Goal: Task Accomplishment & Management: Complete application form

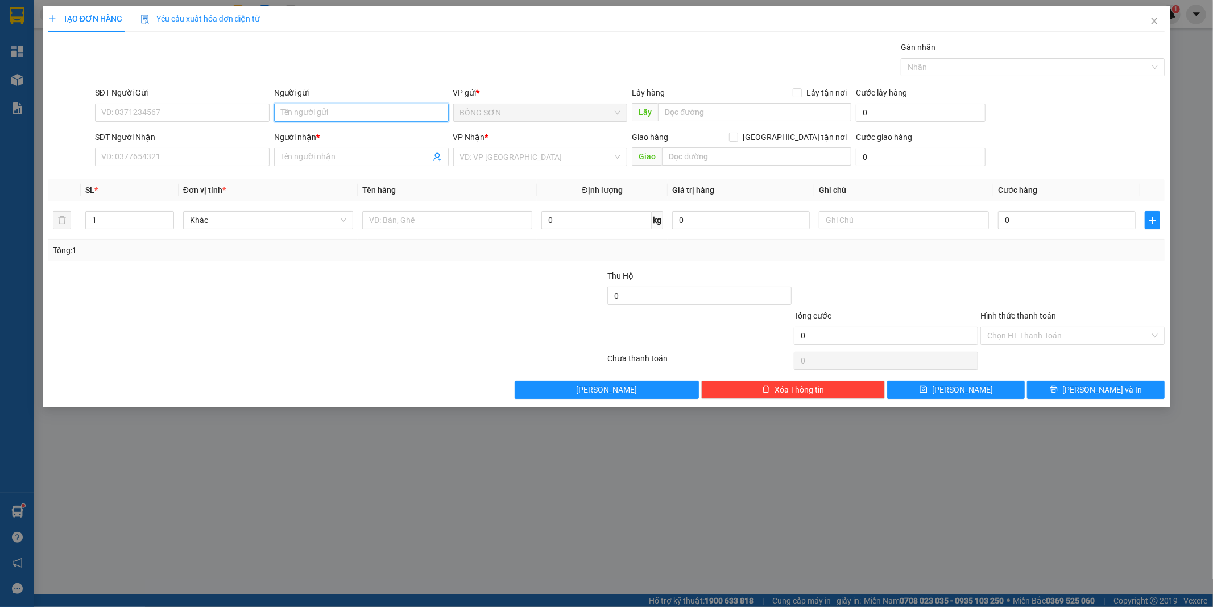
click at [340, 116] on input "Người gửi" at bounding box center [361, 113] width 175 height 18
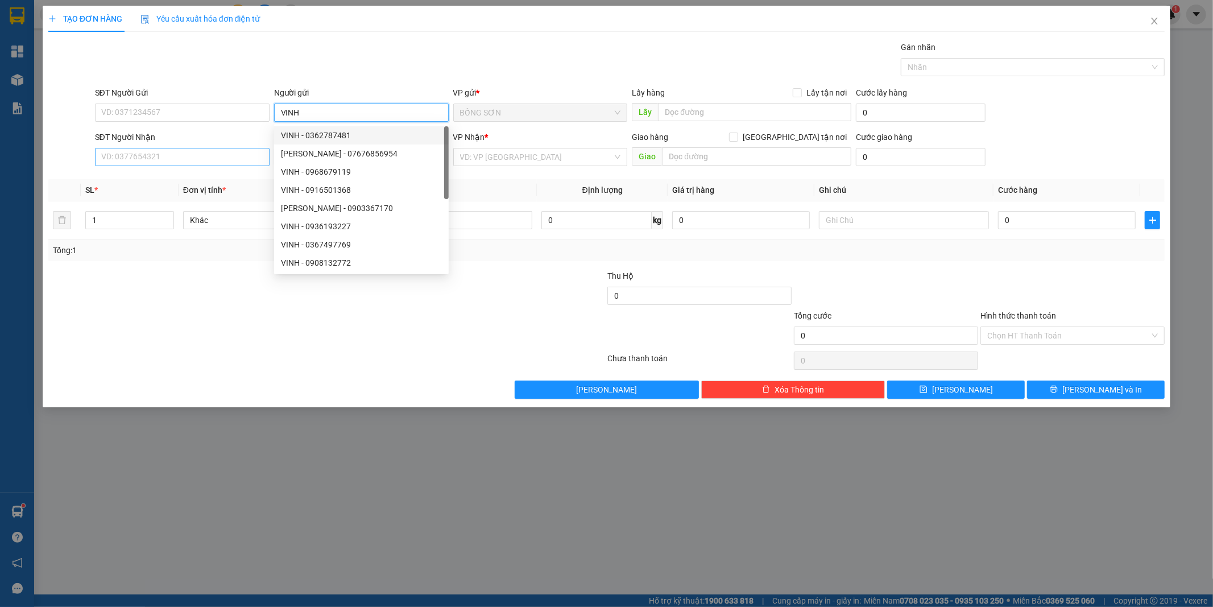
type input "VINH"
click at [208, 158] on input "SĐT Người Nhận" at bounding box center [182, 157] width 175 height 18
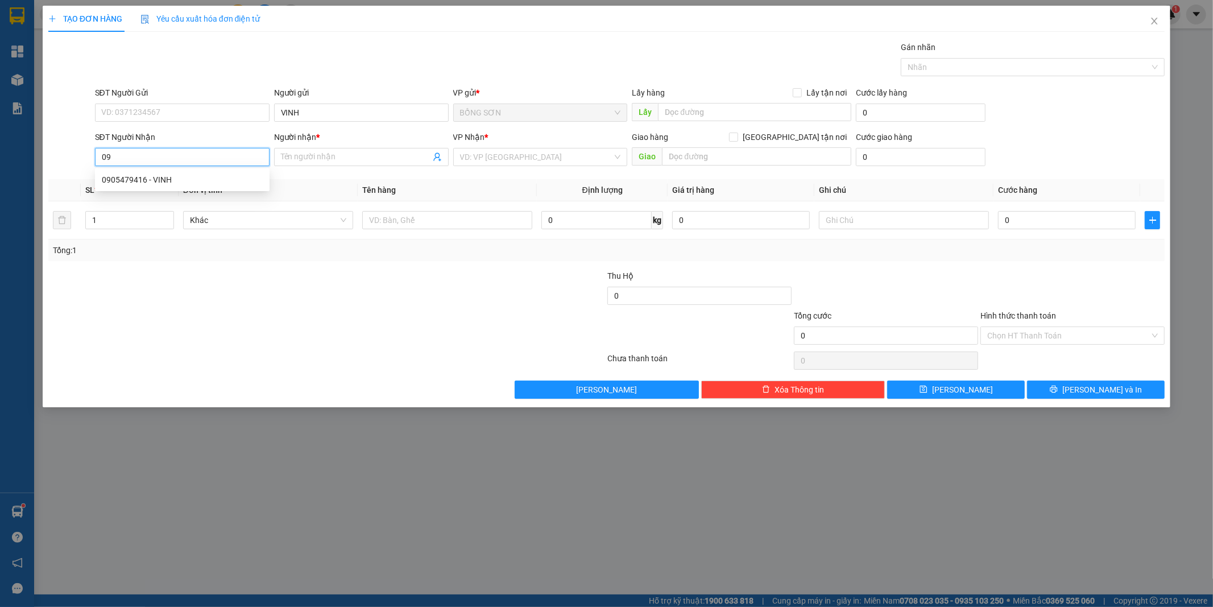
type input "0"
type input "0855011310"
click at [218, 176] on div "0855011310 - THÚY" at bounding box center [182, 180] width 161 height 13
type input "THÚY"
click at [563, 157] on span "[GEOGRAPHIC_DATA]" at bounding box center [540, 156] width 161 height 17
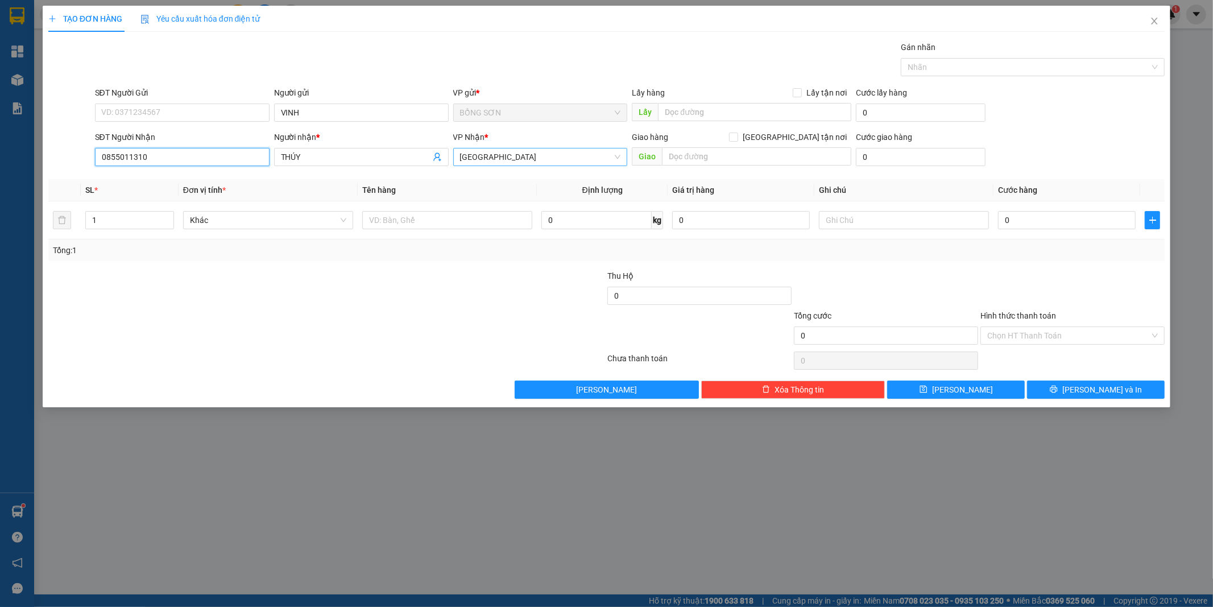
type input "0855011310"
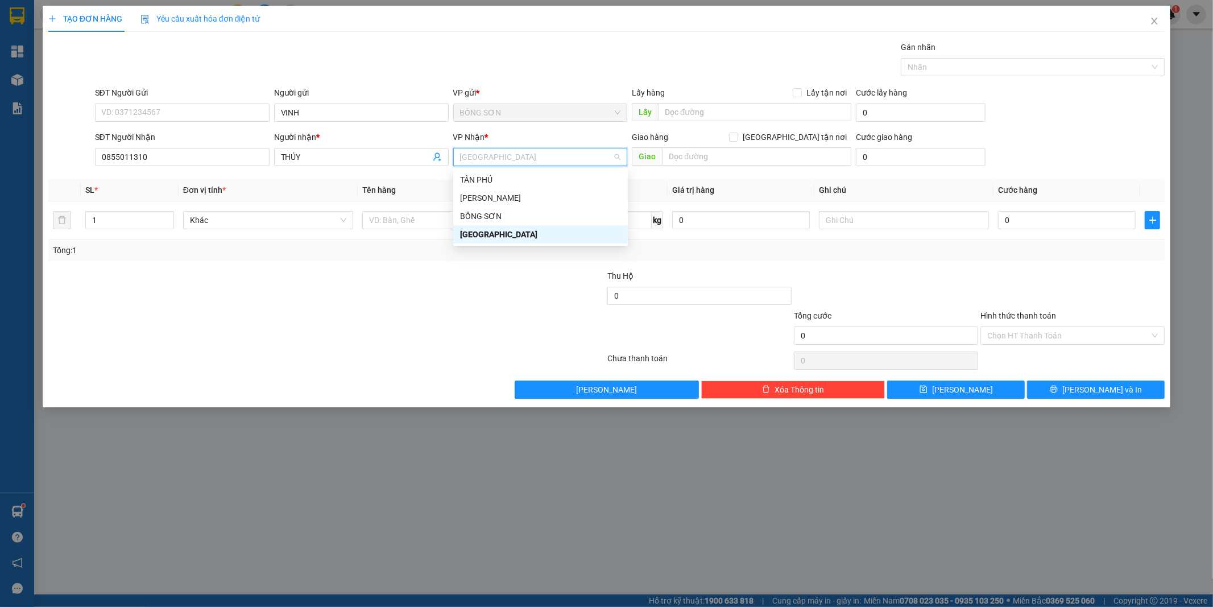
click at [551, 238] on div "[GEOGRAPHIC_DATA]" at bounding box center [540, 234] width 161 height 13
click at [737, 137] on input "[GEOGRAPHIC_DATA] tận nơi" at bounding box center [733, 137] width 8 height 8
checkbox input "true"
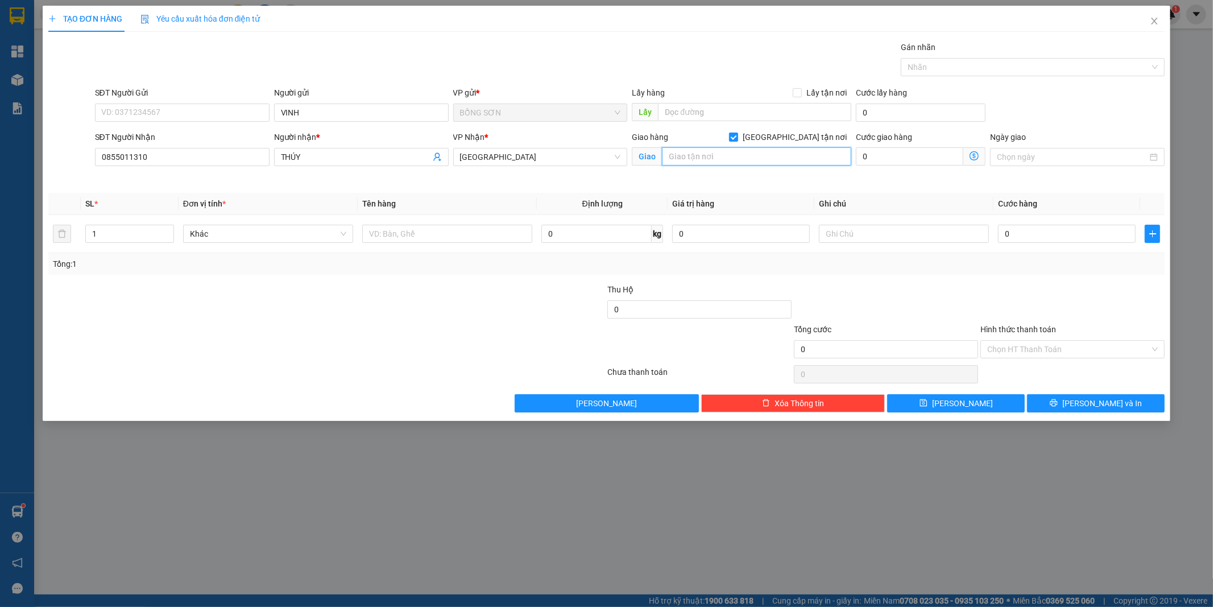
click at [721, 163] on input "text" at bounding box center [756, 156] width 189 height 18
type input "369/17 Đ [PERSON_NAME] TRỊ P 11 Q BÌNH THẠNH"
click at [1034, 240] on input "0" at bounding box center [1067, 234] width 138 height 18
type input "8"
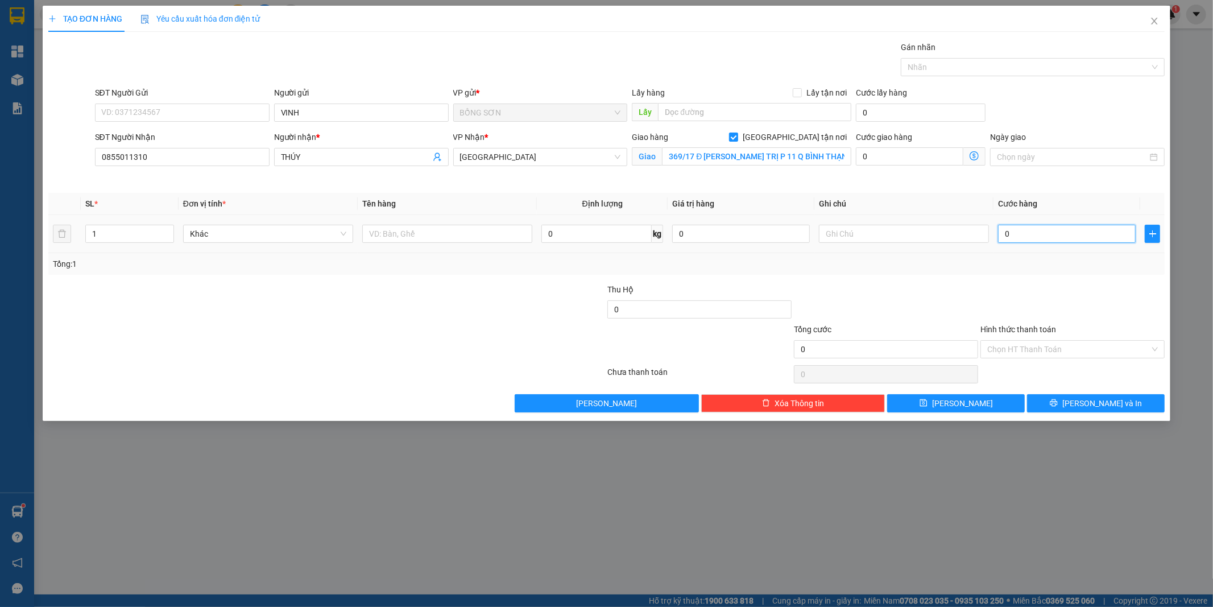
type input "8"
type input "80"
type input "80.000"
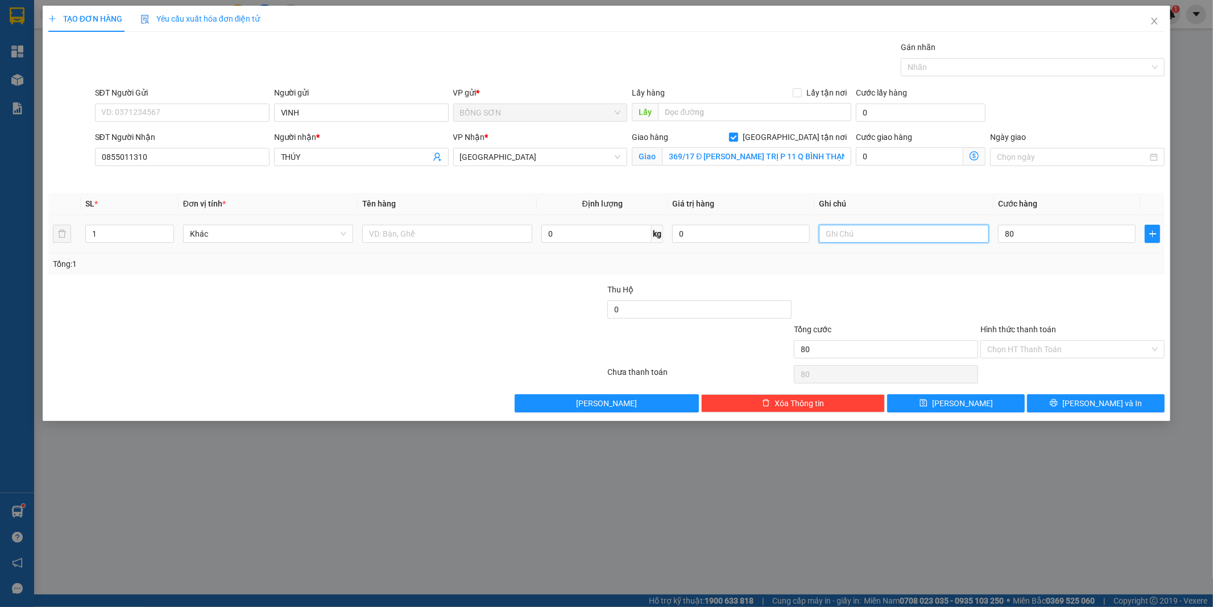
type input "80.000"
click at [886, 229] on input "text" at bounding box center [904, 234] width 170 height 18
type input "SHIP 50"
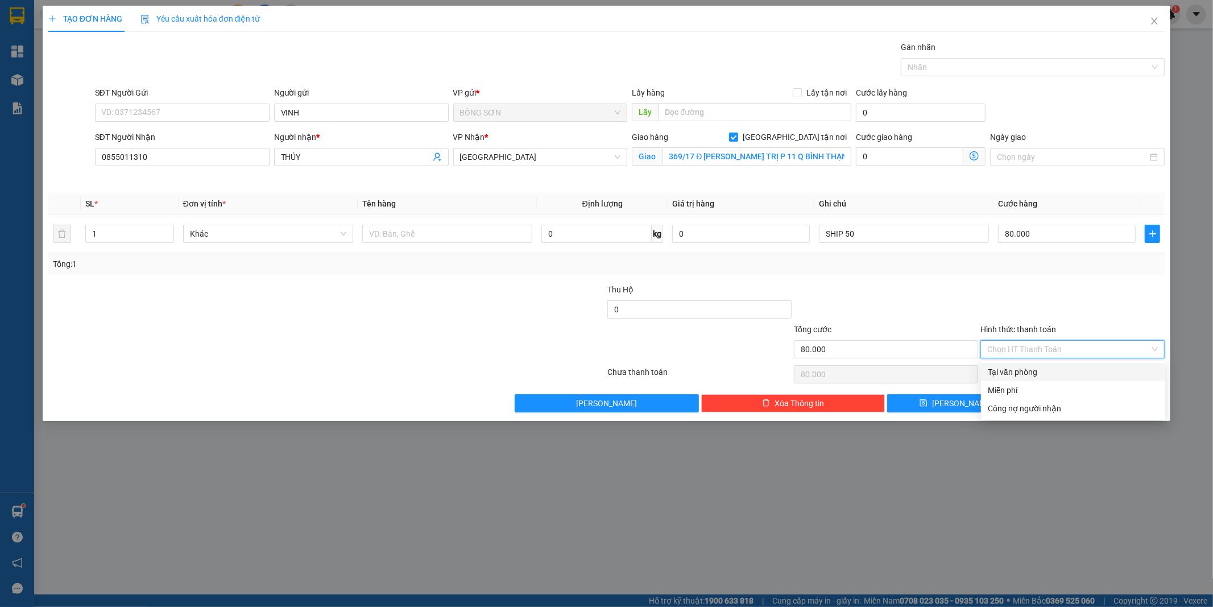
click at [1071, 342] on input "Hình thức thanh toán" at bounding box center [1069, 349] width 163 height 17
click at [1050, 374] on div "Tại văn phòng" at bounding box center [1073, 372] width 171 height 13
type input "0"
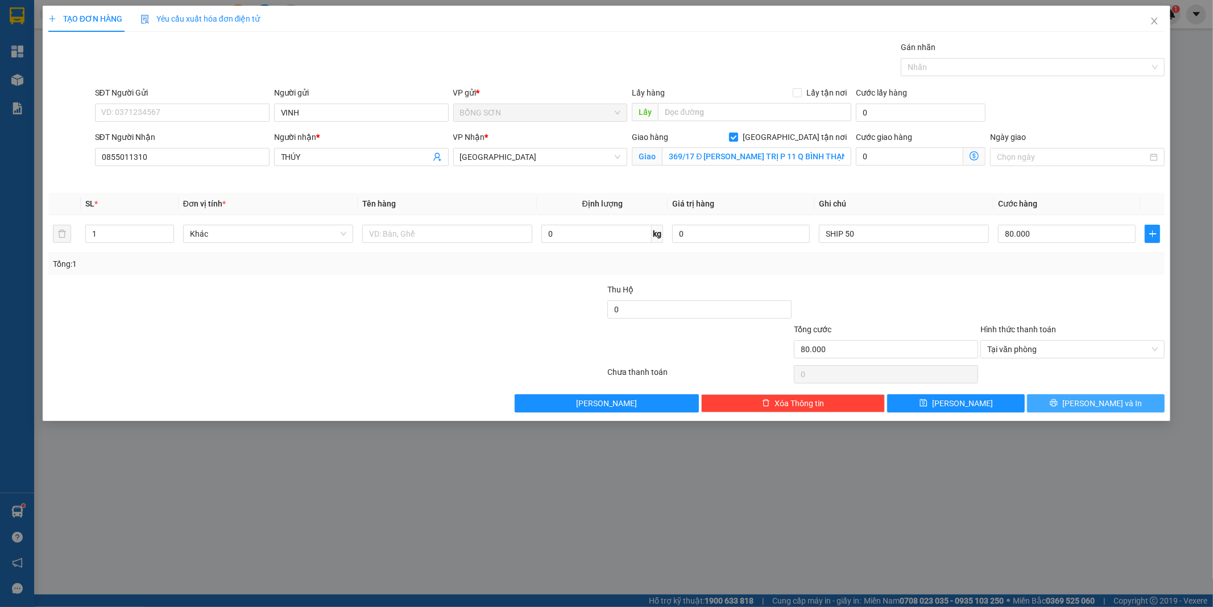
click at [1064, 402] on button "[PERSON_NAME] và In" at bounding box center [1096, 403] width 138 height 18
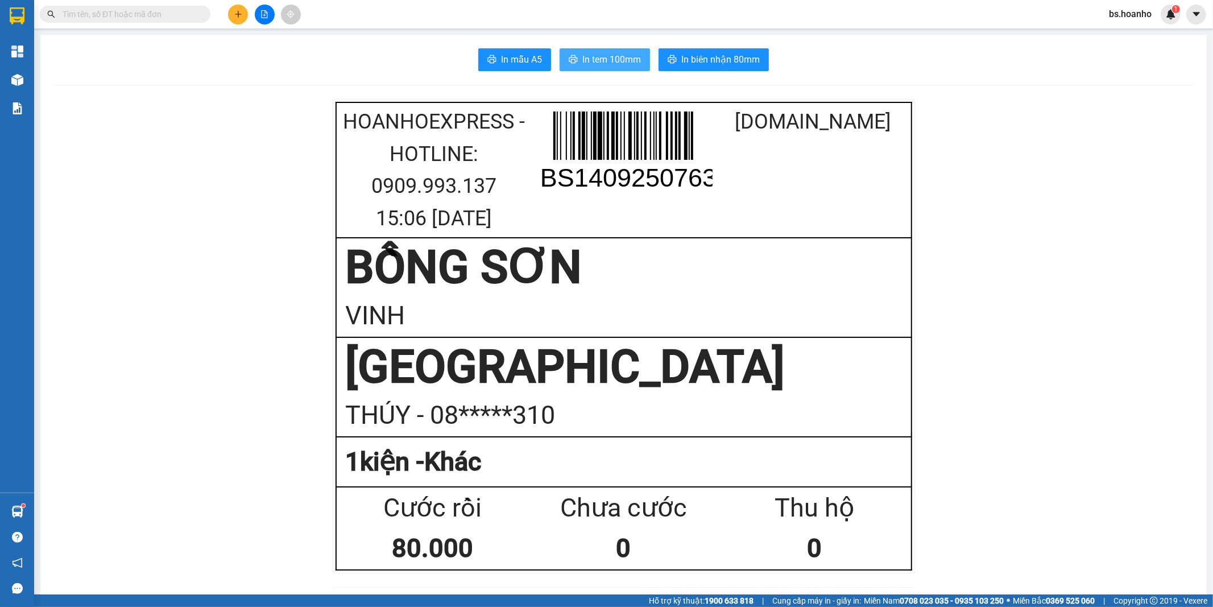
click at [618, 58] on span "In tem 100mm" at bounding box center [612, 59] width 59 height 14
click at [240, 13] on icon "plus" at bounding box center [238, 14] width 8 height 8
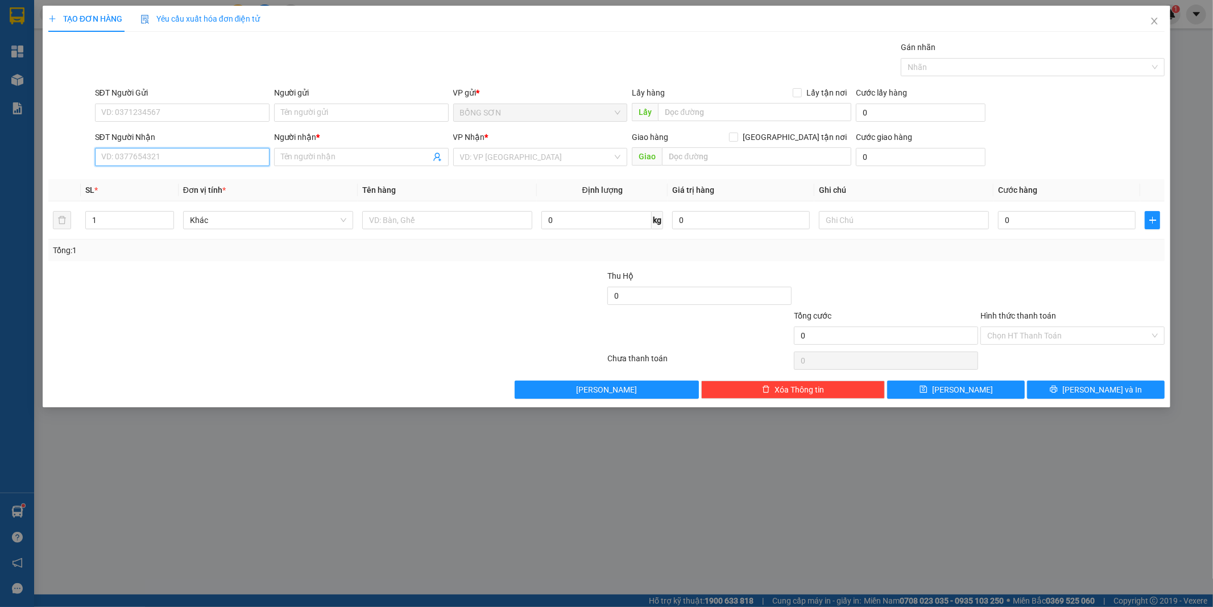
click at [209, 158] on input "SĐT Người Nhận" at bounding box center [182, 157] width 175 height 18
type input "0779063245"
click at [196, 178] on div "0779063245 - MY" at bounding box center [182, 180] width 161 height 13
type input "MY"
click at [533, 163] on span "[GEOGRAPHIC_DATA]" at bounding box center [540, 156] width 161 height 17
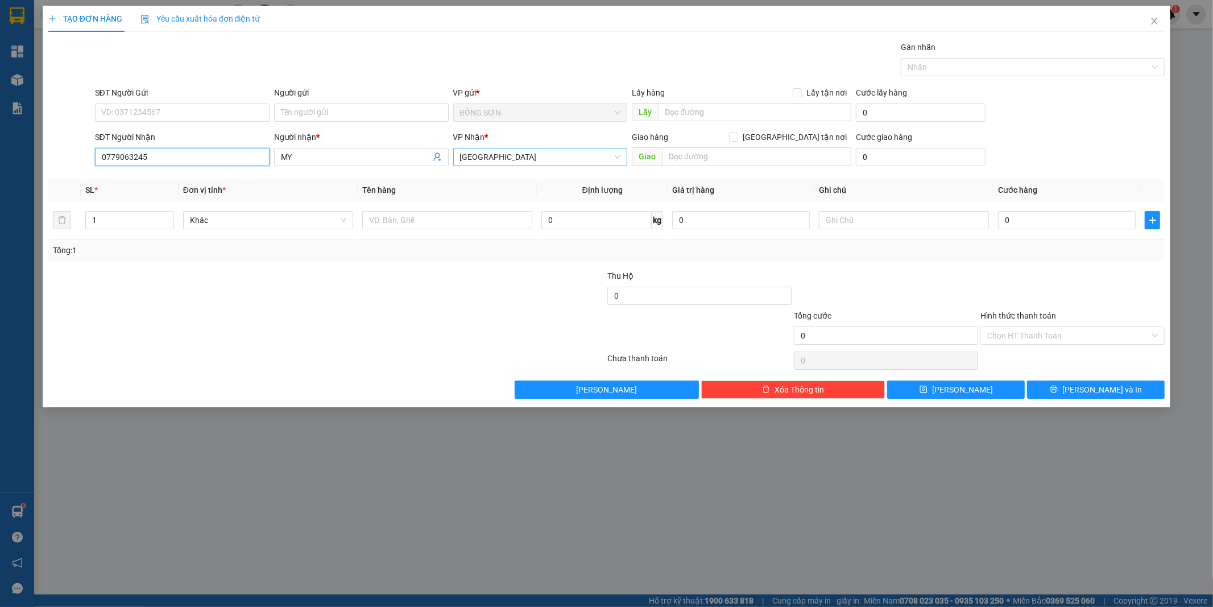
type input "0779063245"
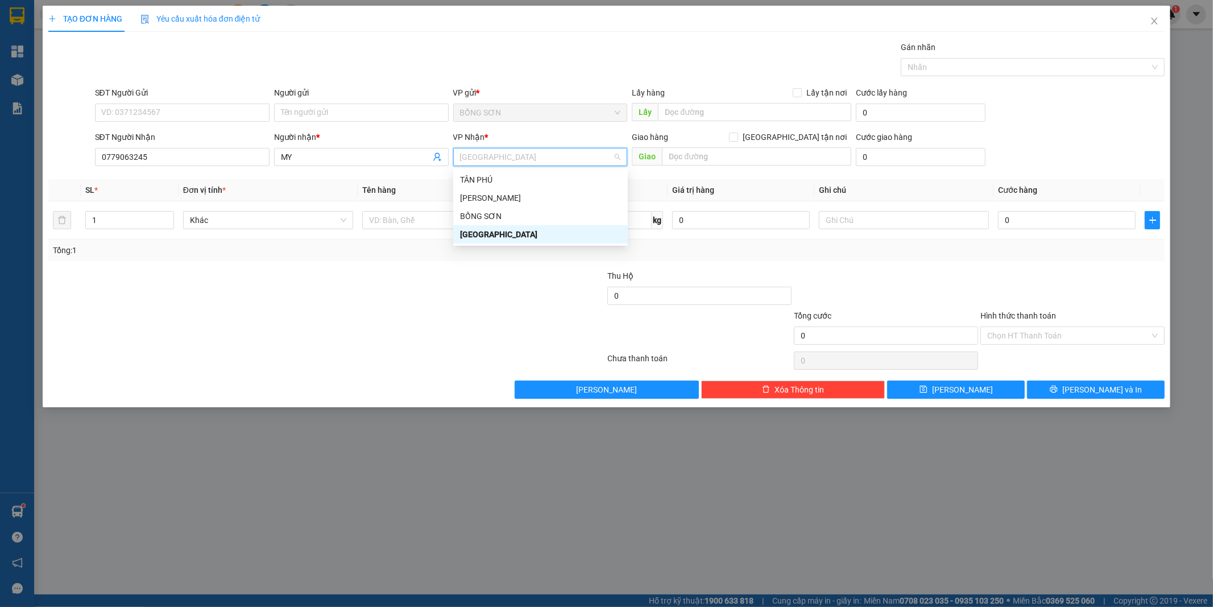
click at [556, 237] on div "[GEOGRAPHIC_DATA]" at bounding box center [540, 234] width 161 height 13
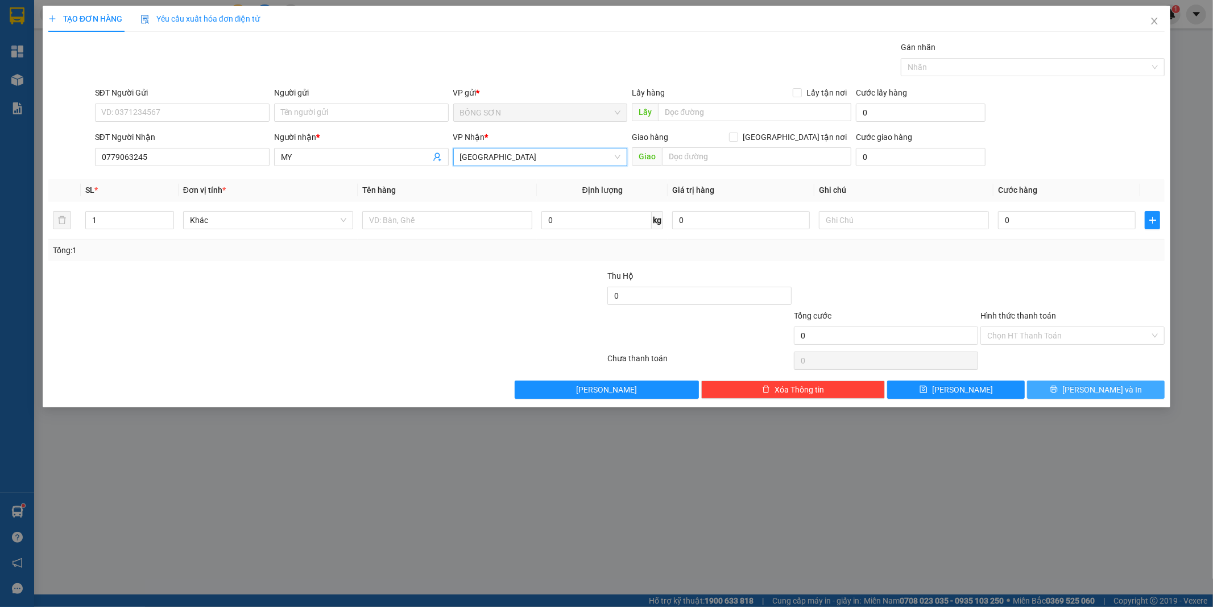
click at [1099, 391] on span "[PERSON_NAME] và In" at bounding box center [1103, 389] width 80 height 13
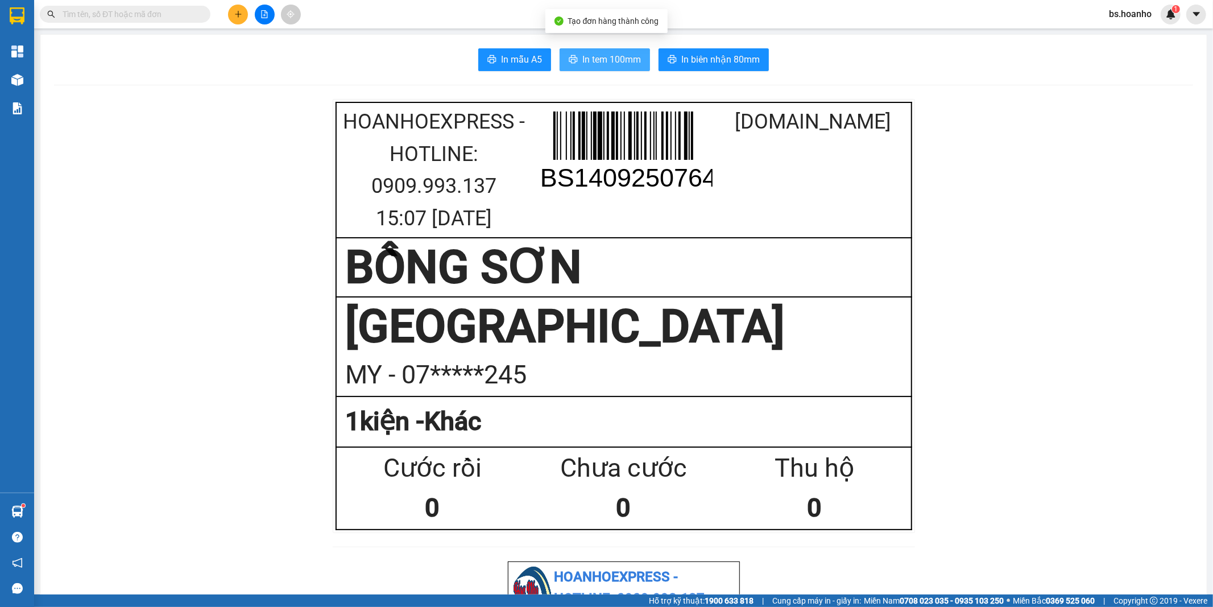
click at [600, 61] on span "In tem 100mm" at bounding box center [612, 59] width 59 height 14
click at [237, 9] on button at bounding box center [238, 15] width 20 height 20
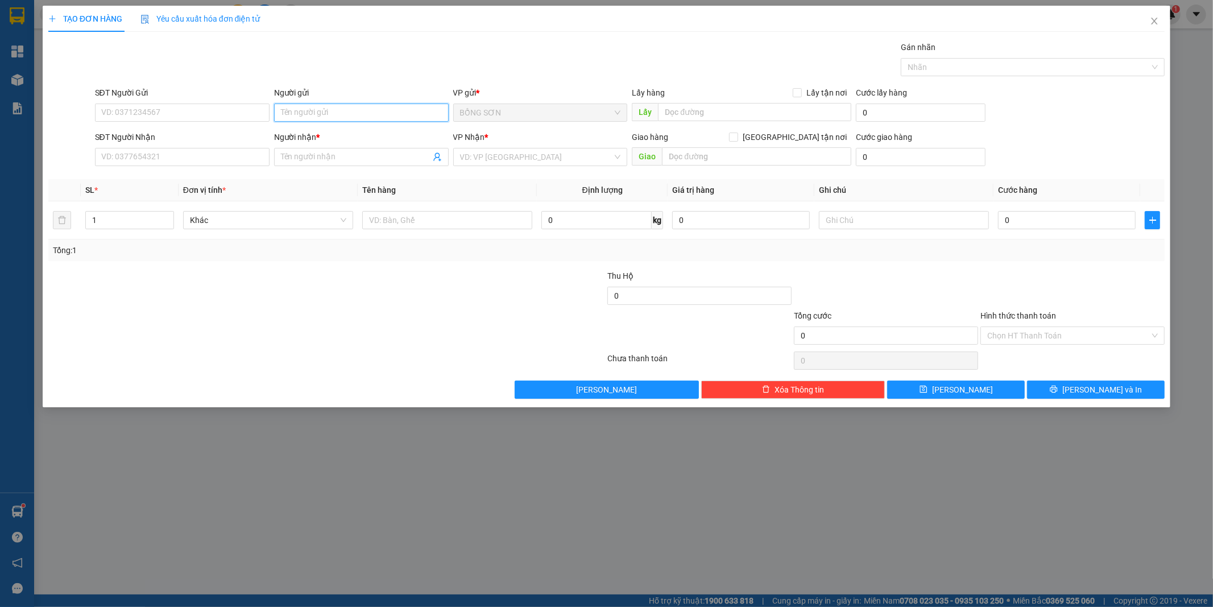
click at [346, 110] on input "Người gửi" at bounding box center [361, 113] width 175 height 18
type input "HƯỜNG"
click at [260, 165] on input "SĐT Người Nhận" at bounding box center [182, 157] width 175 height 18
click at [357, 158] on input "Người nhận *" at bounding box center [356, 157] width 150 height 13
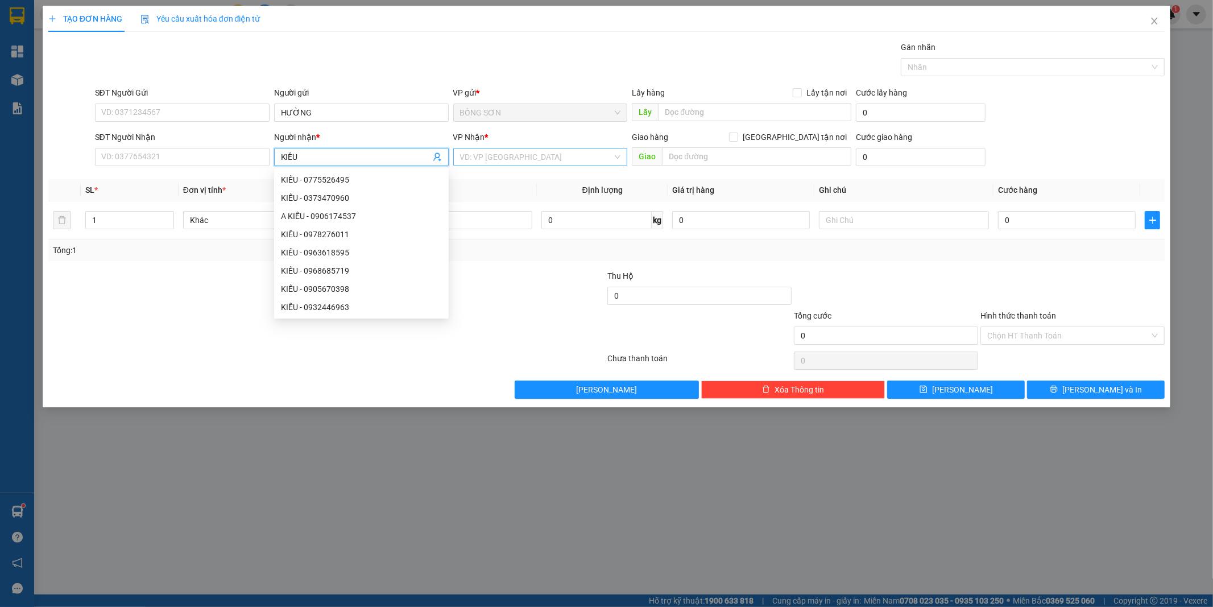
type input "KIỀU"
click at [530, 160] on input "search" at bounding box center [536, 156] width 153 height 17
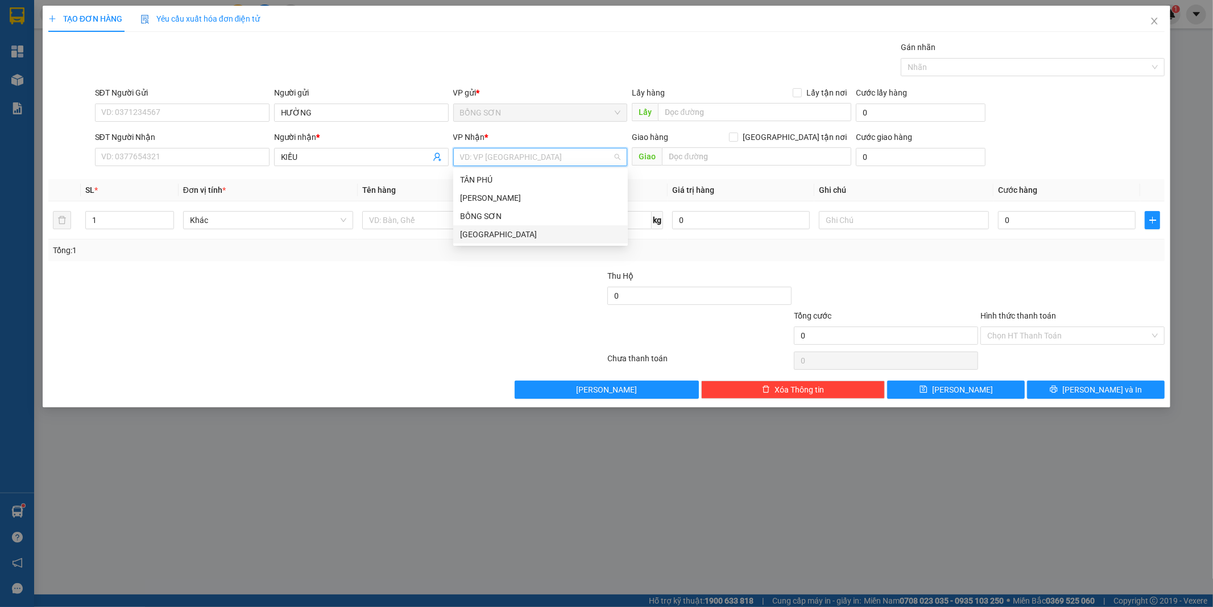
click at [547, 237] on div "[GEOGRAPHIC_DATA]" at bounding box center [540, 234] width 161 height 13
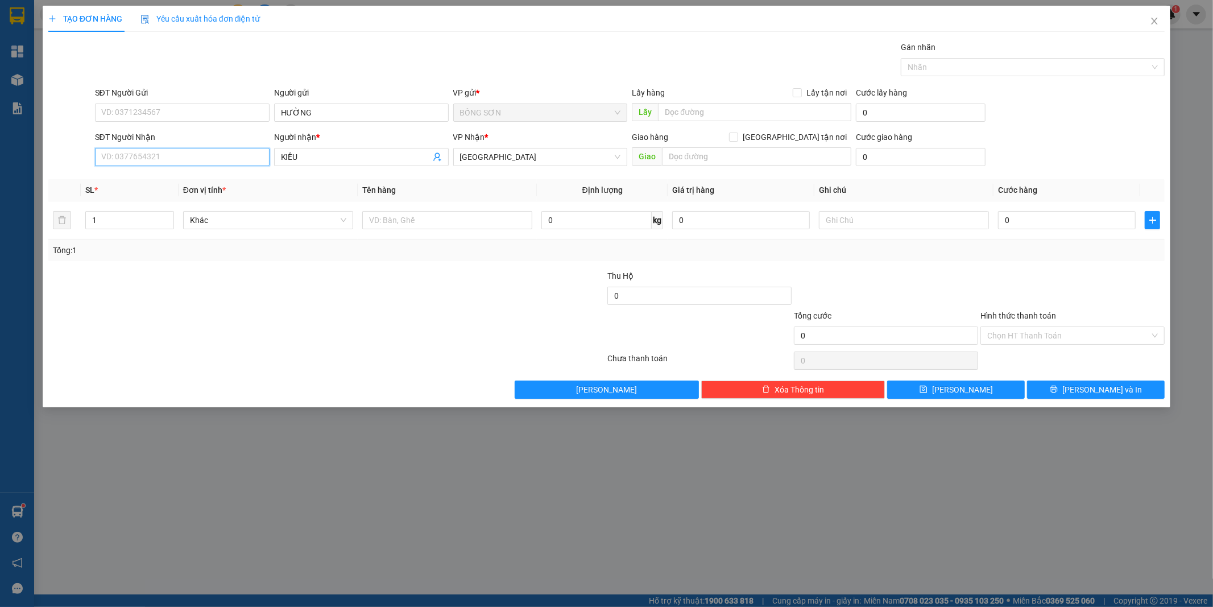
click at [237, 160] on input "SĐT Người Nhận" at bounding box center [182, 157] width 175 height 18
click at [222, 180] on div "0869302308 - KIỀU" at bounding box center [182, 180] width 161 height 13
type input "086930230880"
type input "8"
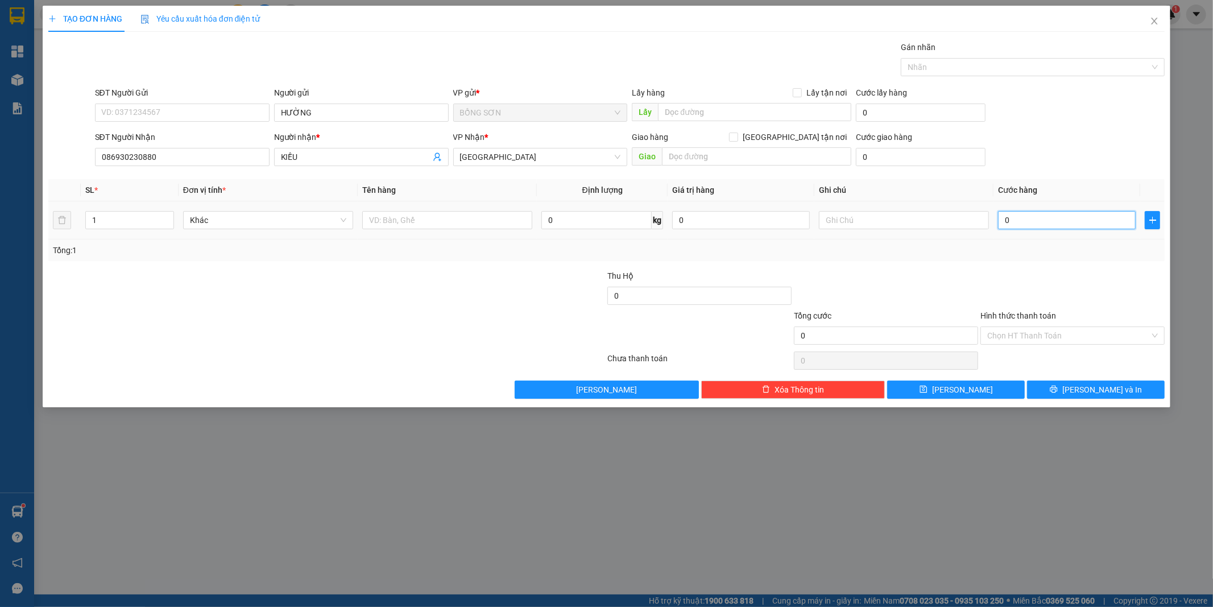
type input "8"
type input "80"
type input "80.000"
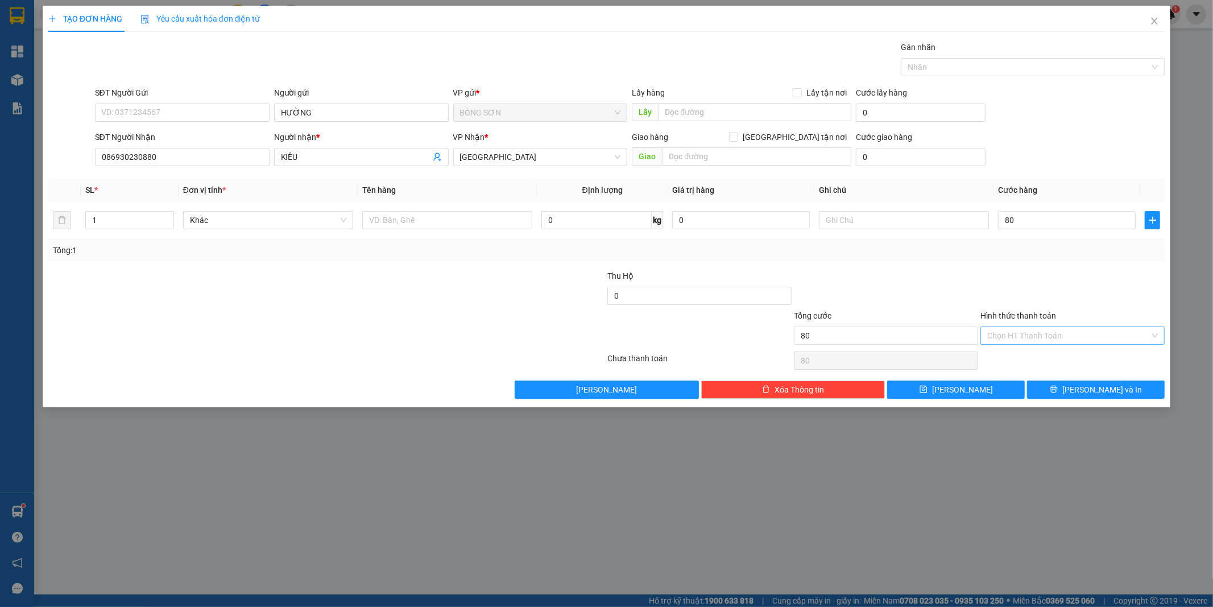
type input "80.000"
click at [1017, 332] on input "Hình thức thanh toán" at bounding box center [1069, 335] width 163 height 17
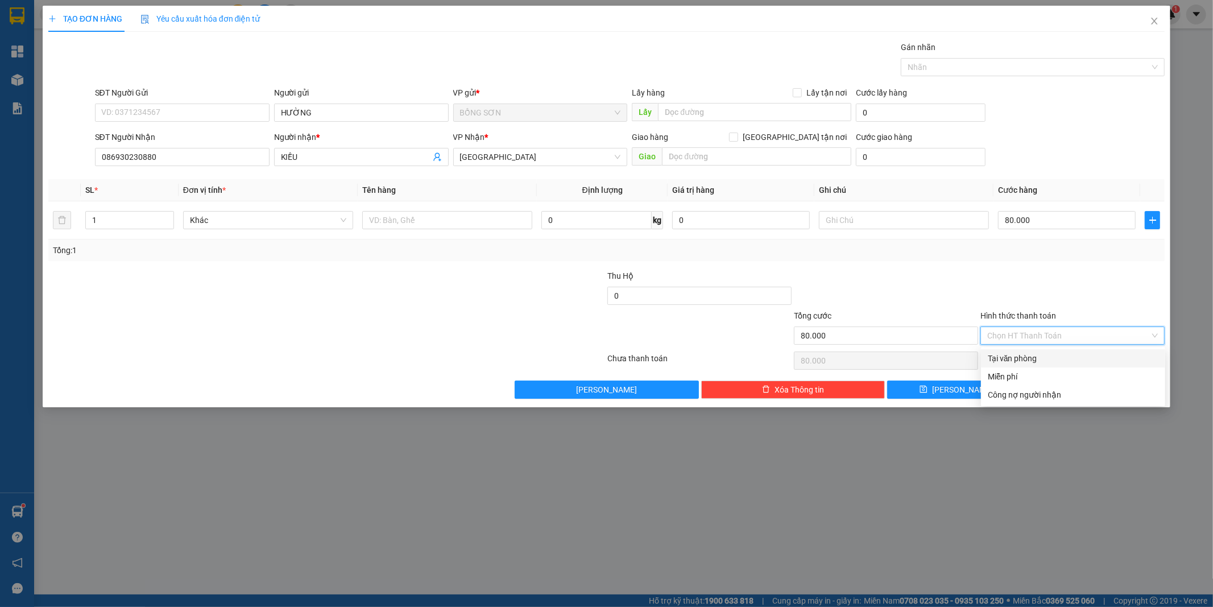
click at [1057, 361] on div "Tại văn phòng" at bounding box center [1073, 358] width 171 height 13
type input "0"
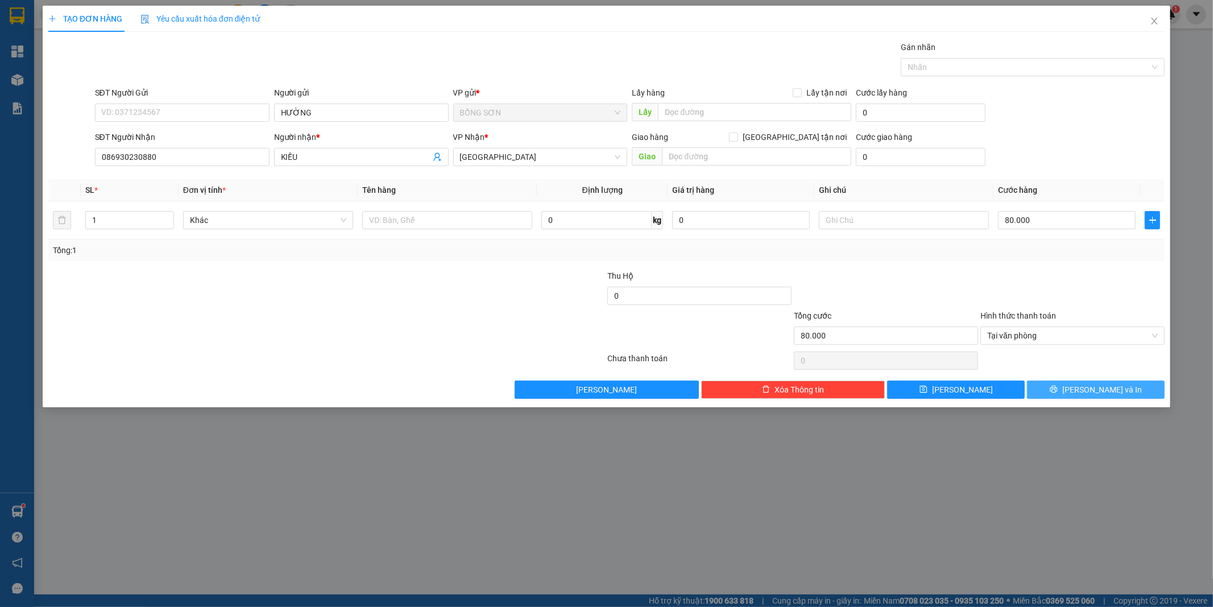
click at [1096, 390] on span "[PERSON_NAME] và In" at bounding box center [1103, 389] width 80 height 13
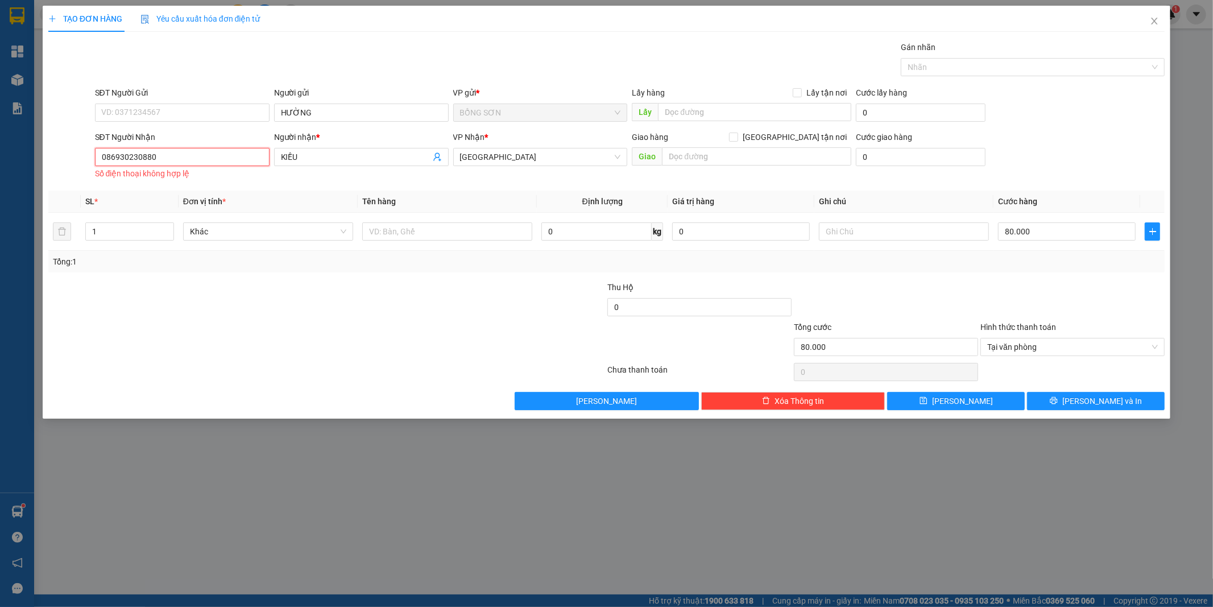
click at [188, 166] on input "086930230880" at bounding box center [182, 157] width 175 height 18
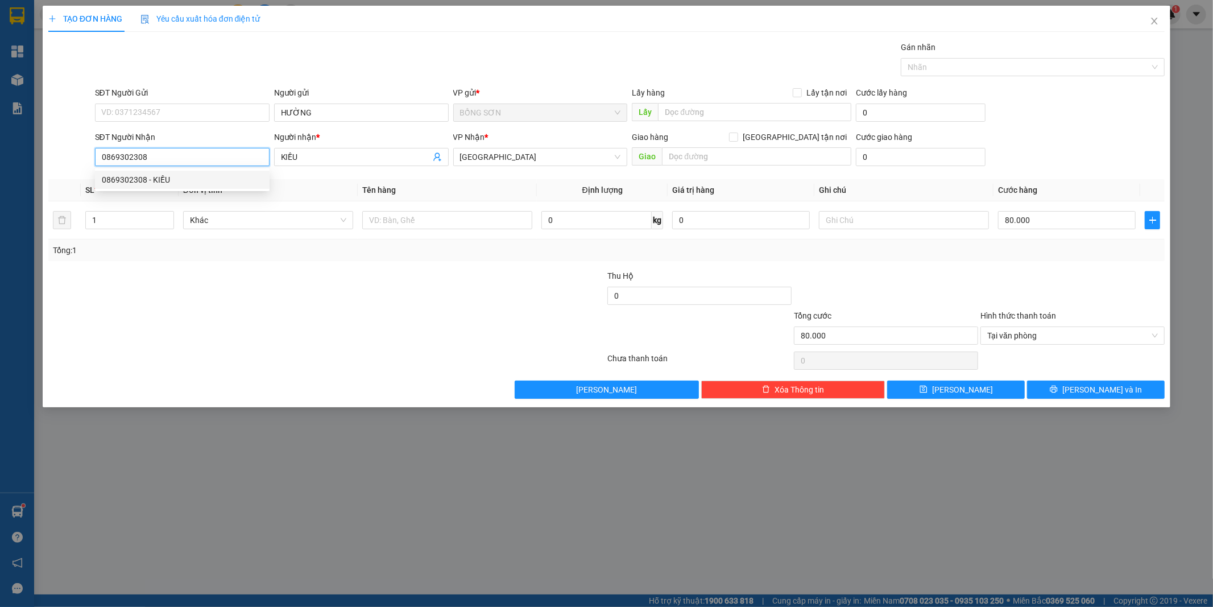
click at [187, 179] on div "0869302308 - KIỀU" at bounding box center [182, 180] width 161 height 13
type input "0869302308"
click at [1100, 385] on span "[PERSON_NAME] và In" at bounding box center [1103, 389] width 80 height 13
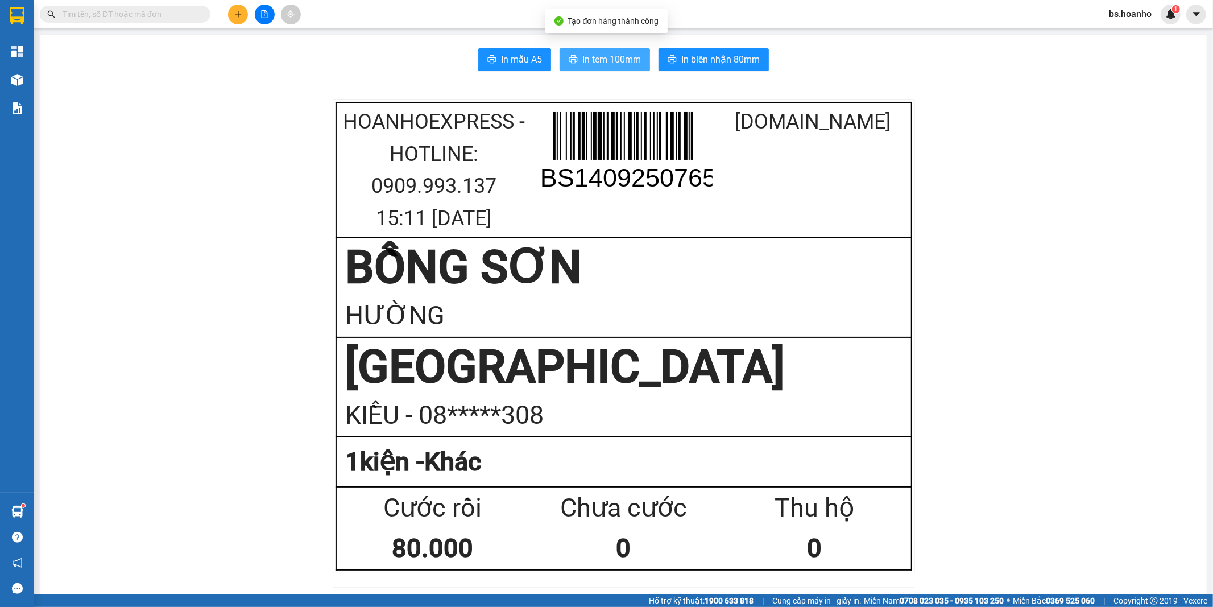
click at [583, 55] on span "In tem 100mm" at bounding box center [612, 59] width 59 height 14
click at [234, 13] on icon "plus" at bounding box center [238, 14] width 8 height 8
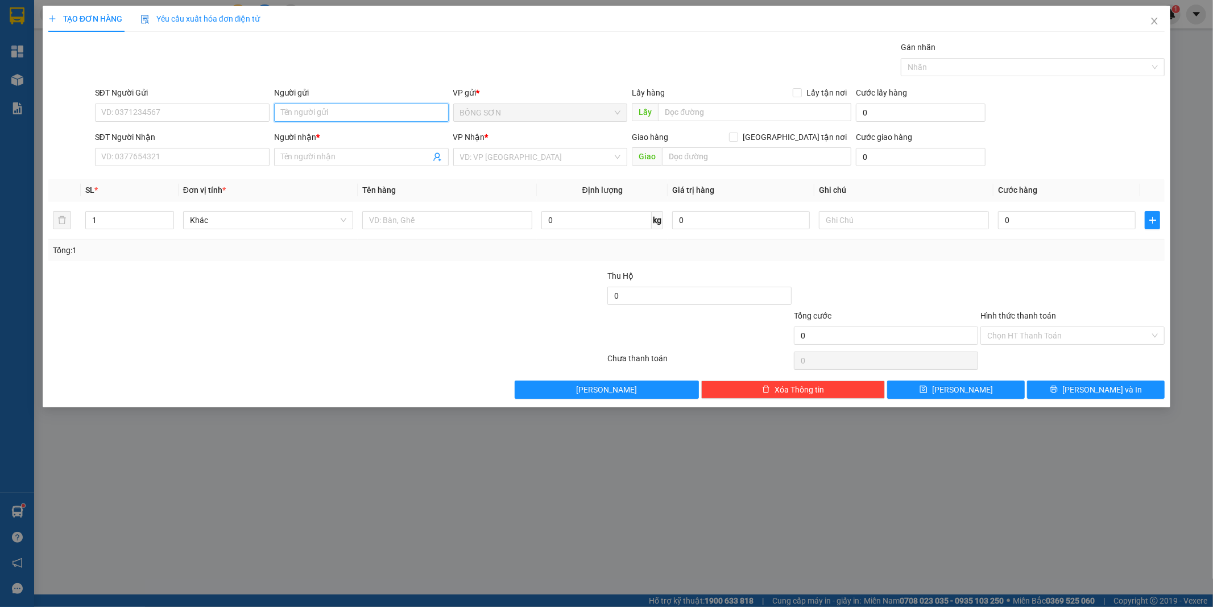
click at [312, 114] on input "Người gửi" at bounding box center [361, 113] width 175 height 18
type input "GIOND"
click at [290, 158] on input "Người nhận *" at bounding box center [356, 157] width 150 height 13
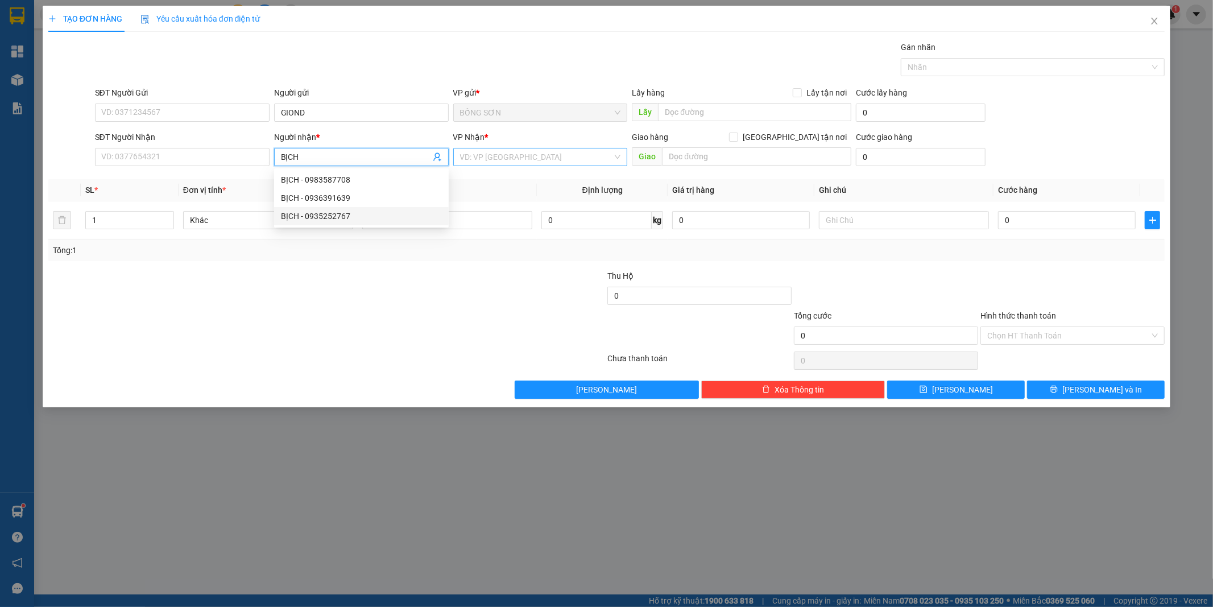
type input "BỊCH"
click at [498, 157] on input "search" at bounding box center [536, 156] width 153 height 17
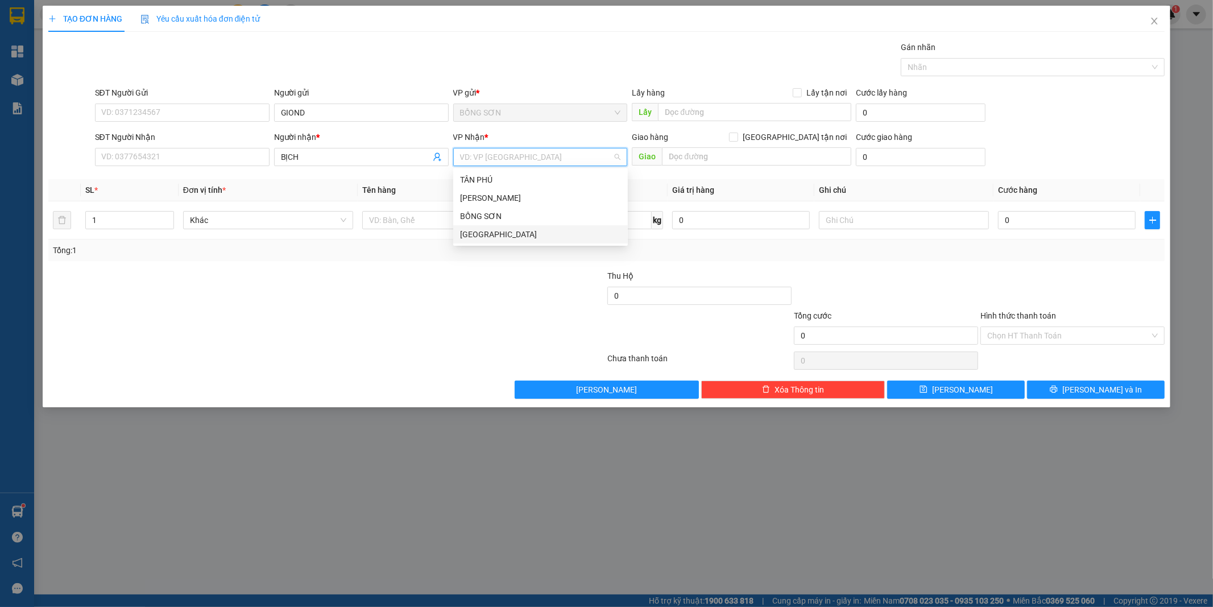
click at [519, 237] on div "[GEOGRAPHIC_DATA]" at bounding box center [540, 234] width 161 height 13
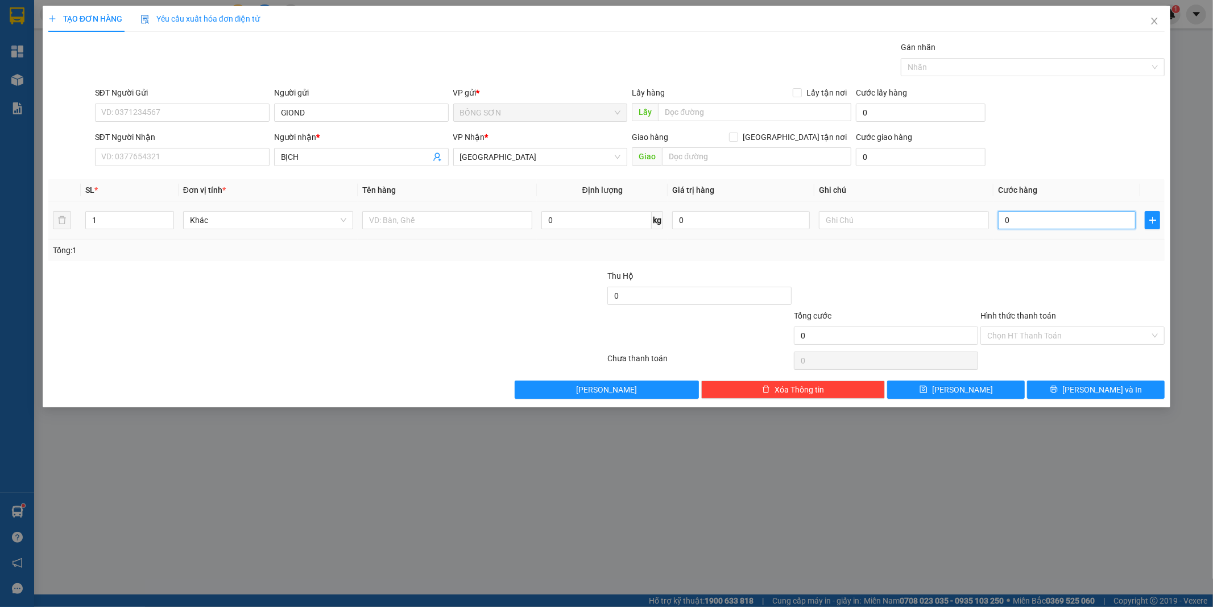
click at [1055, 228] on input "0" at bounding box center [1067, 220] width 138 height 18
type input "5"
type input "50"
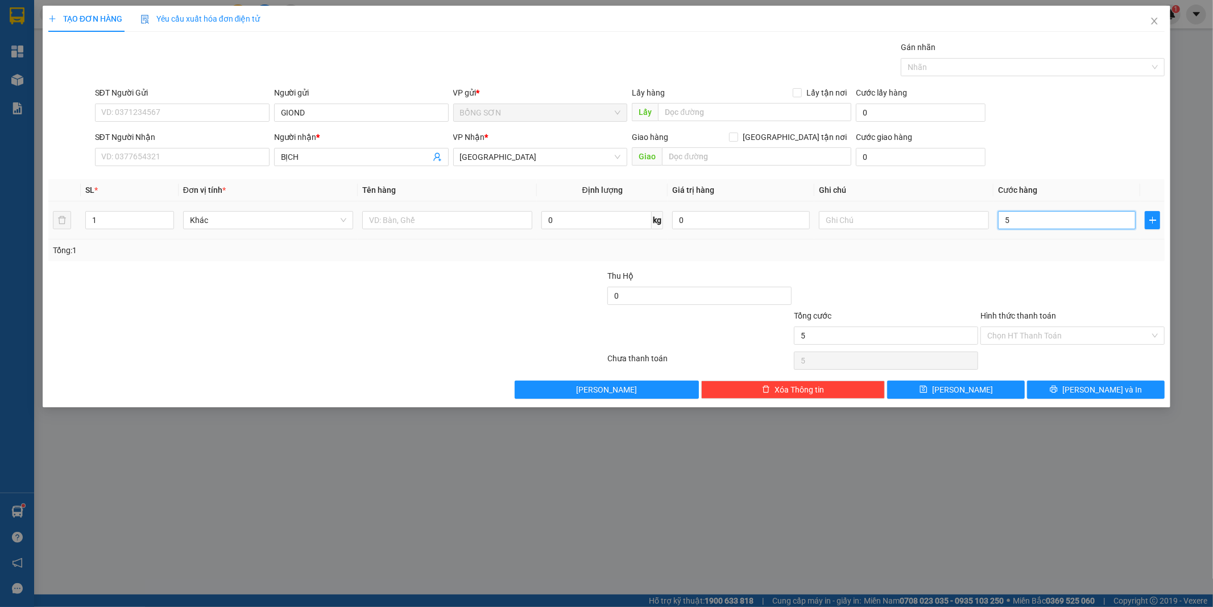
type input "50"
type input "50.000"
click at [1019, 332] on input "Hình thức thanh toán" at bounding box center [1069, 335] width 163 height 17
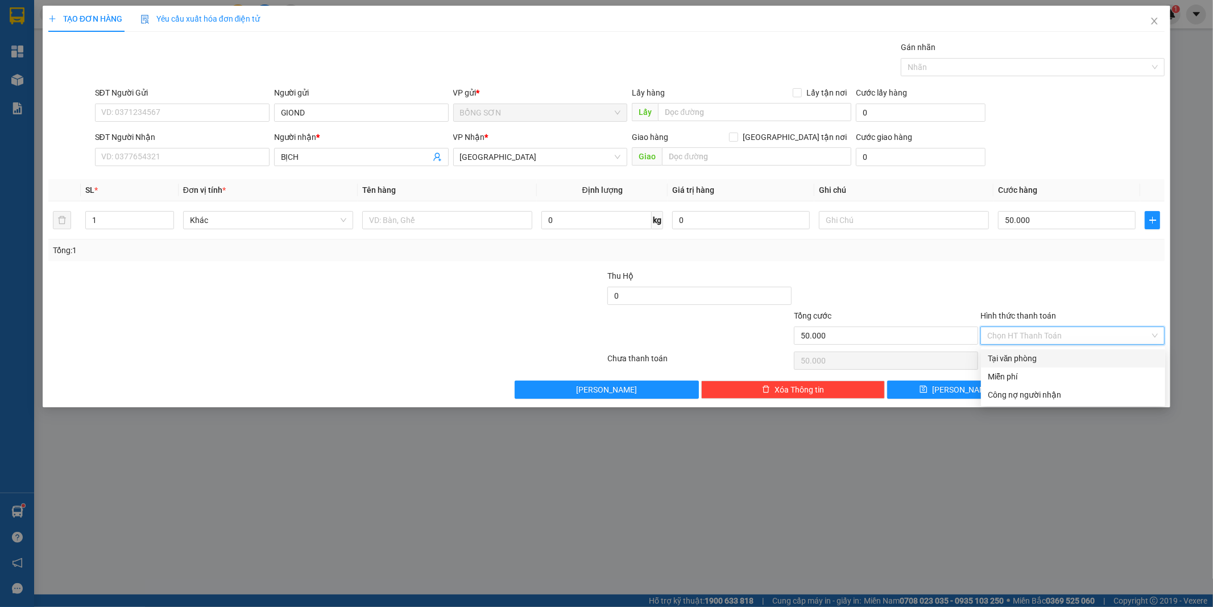
click at [1026, 353] on div "Tại văn phòng" at bounding box center [1073, 358] width 171 height 13
type input "0"
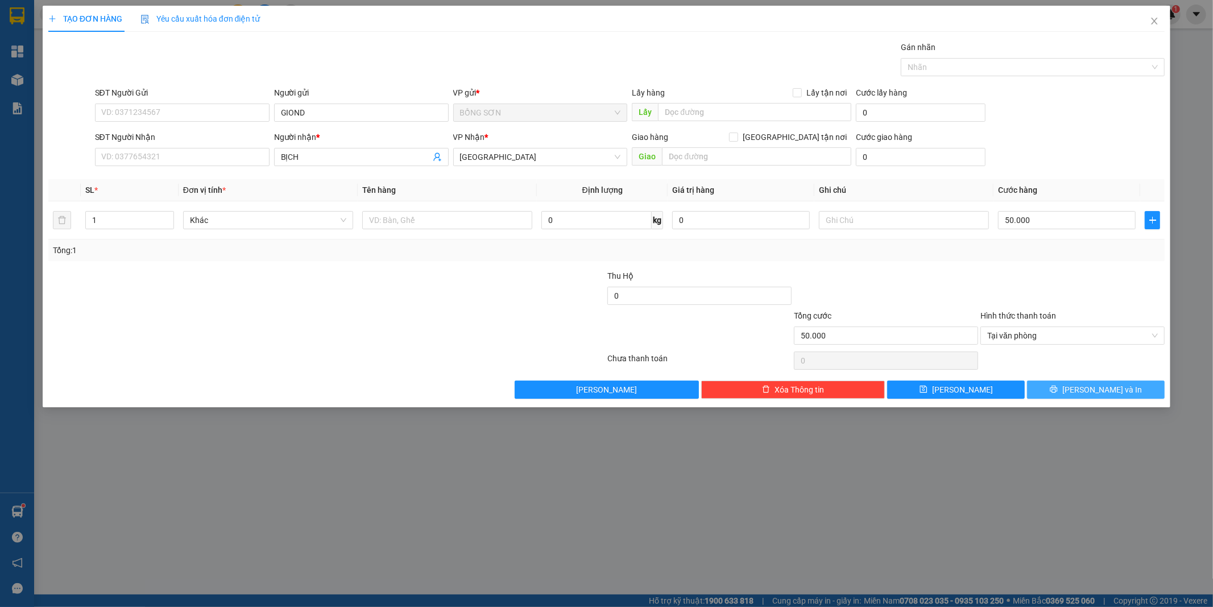
click at [1087, 390] on span "[PERSON_NAME] và In" at bounding box center [1103, 389] width 80 height 13
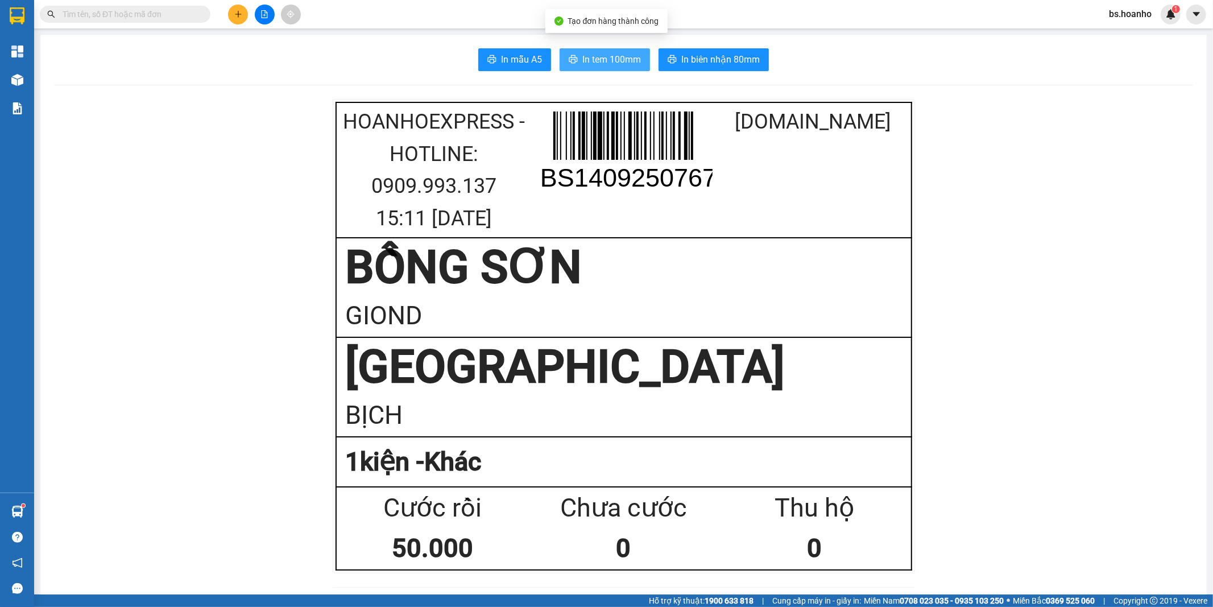
click at [584, 60] on span "In tem 100mm" at bounding box center [612, 59] width 59 height 14
